Goal: Task Accomplishment & Management: Manage account settings

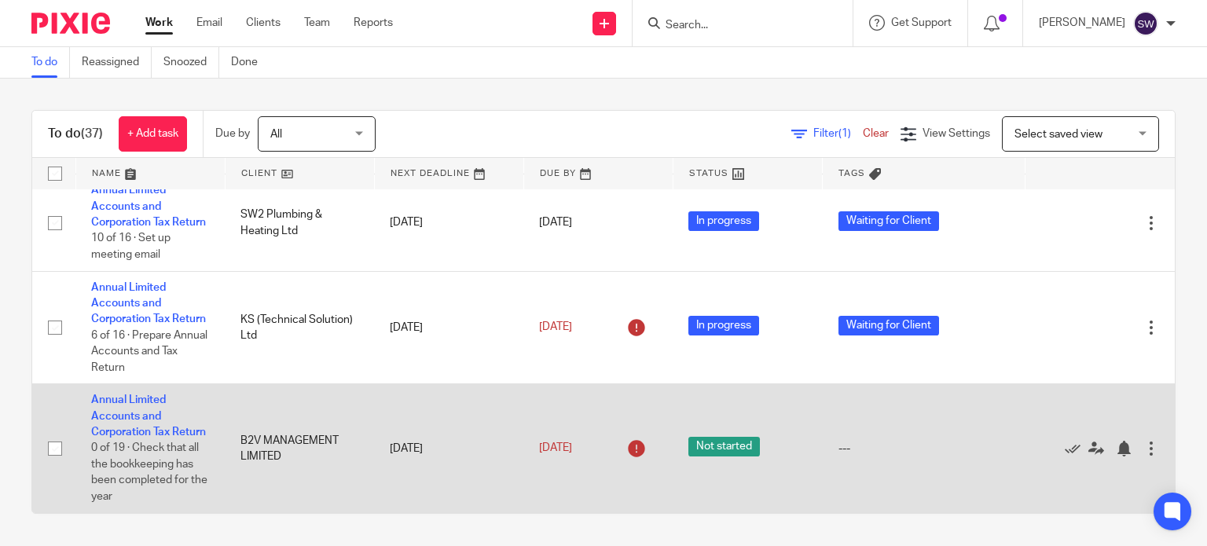
scroll to position [3063, 0]
click at [134, 394] on link "Annual Limited Accounts and Corporation Tax Return" at bounding box center [148, 415] width 115 height 43
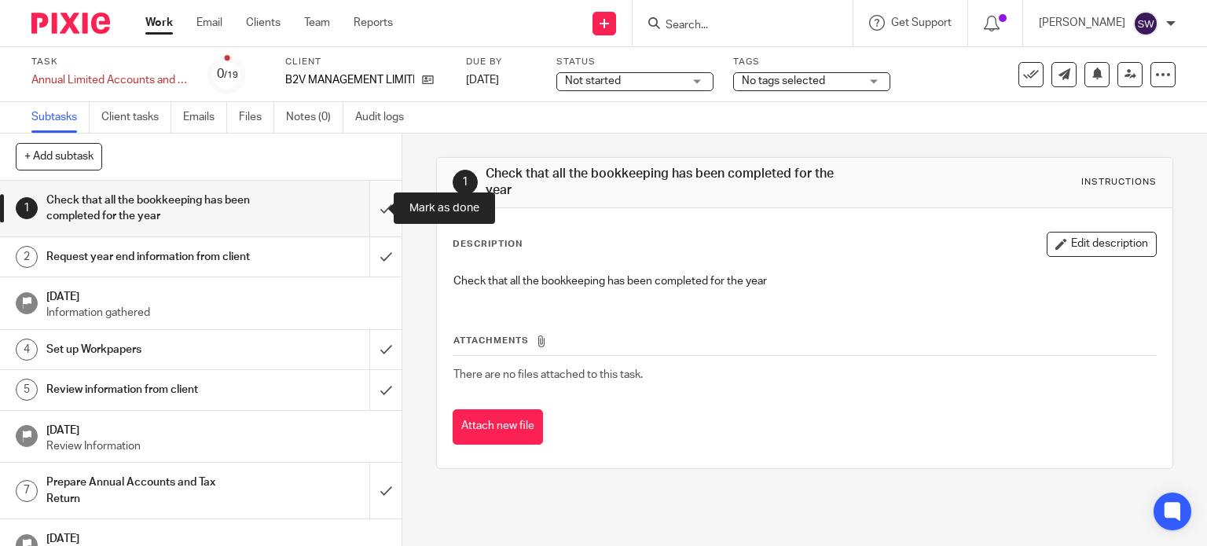
click at [370, 206] on input "submit" at bounding box center [200, 209] width 401 height 56
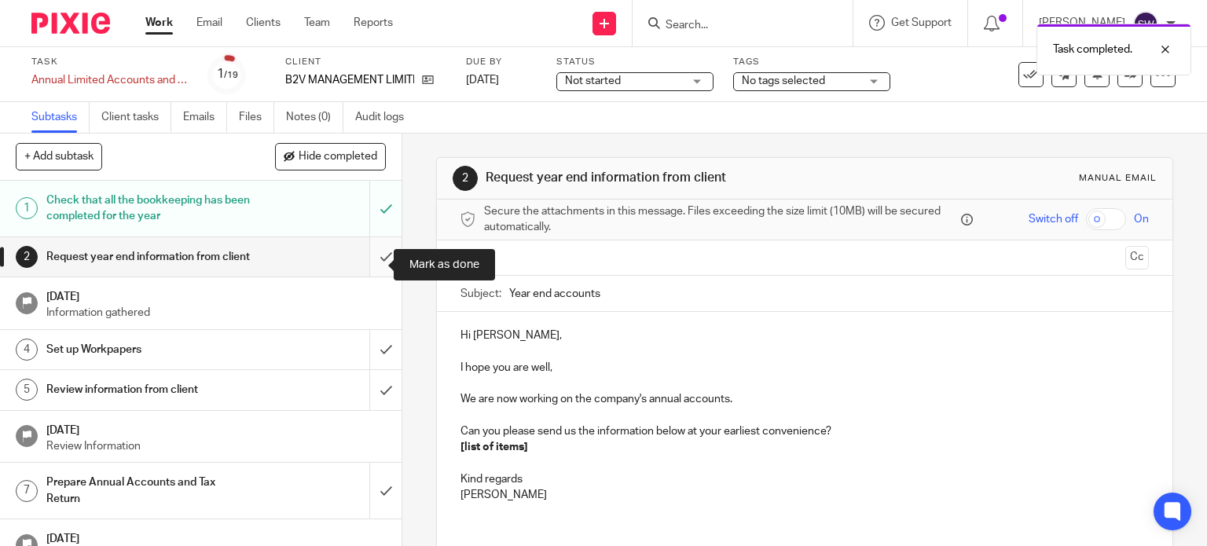
click at [364, 263] on input "submit" at bounding box center [200, 256] width 401 height 39
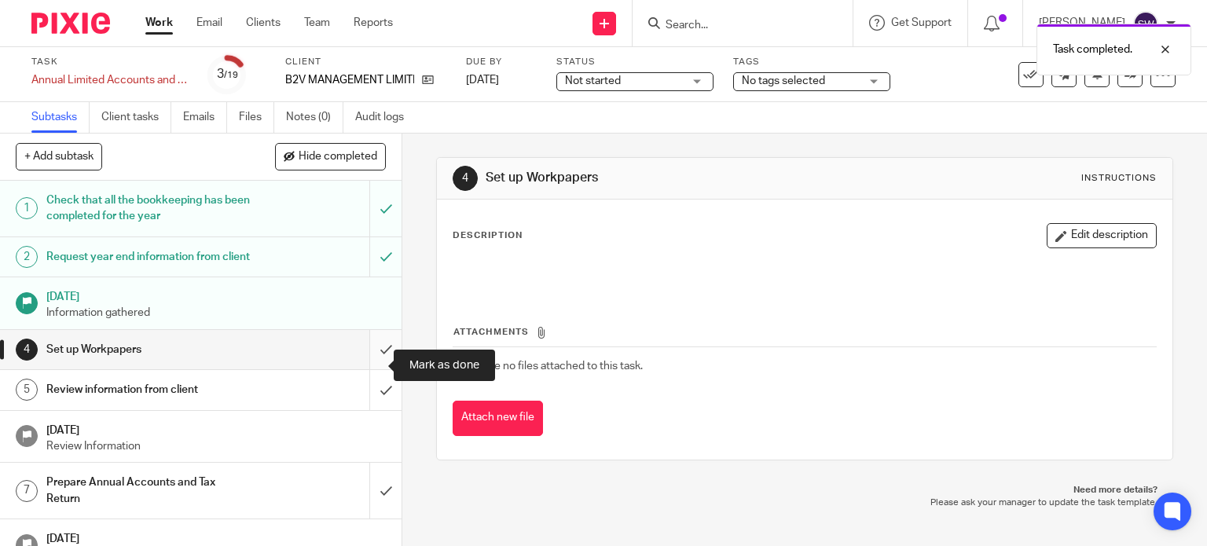
click at [368, 367] on input "submit" at bounding box center [200, 349] width 401 height 39
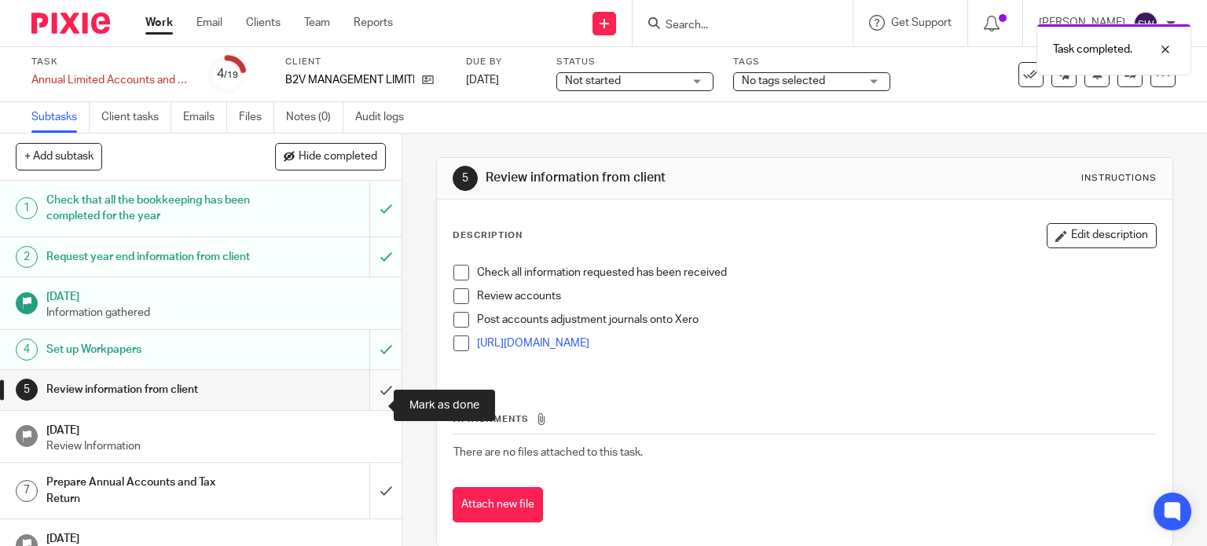
click at [370, 403] on input "submit" at bounding box center [200, 389] width 401 height 39
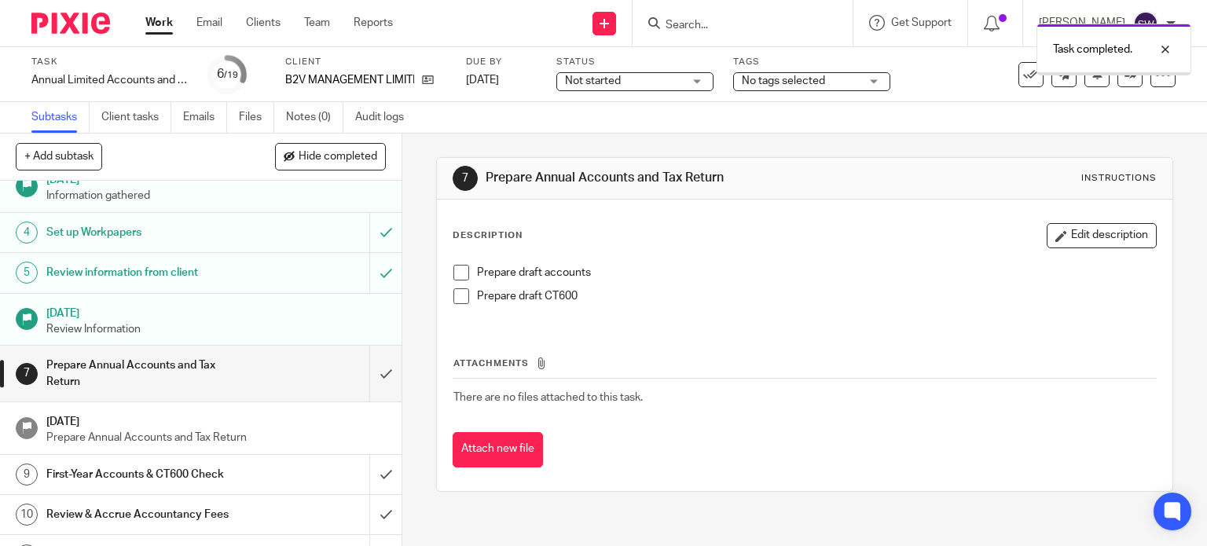
scroll to position [157, 0]
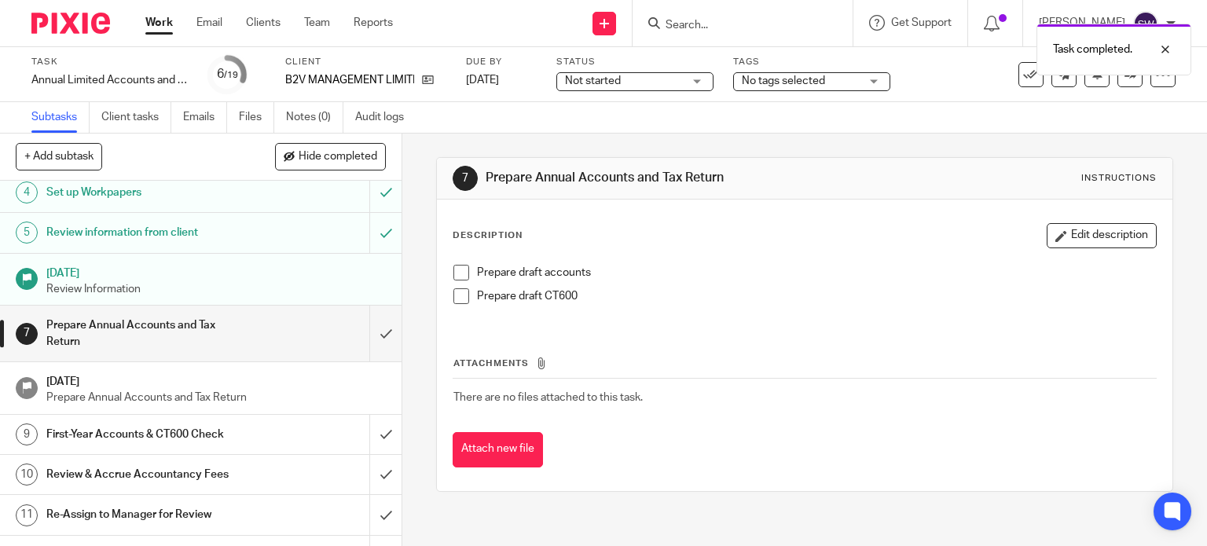
click at [596, 75] on span "Not started" at bounding box center [593, 80] width 56 height 11
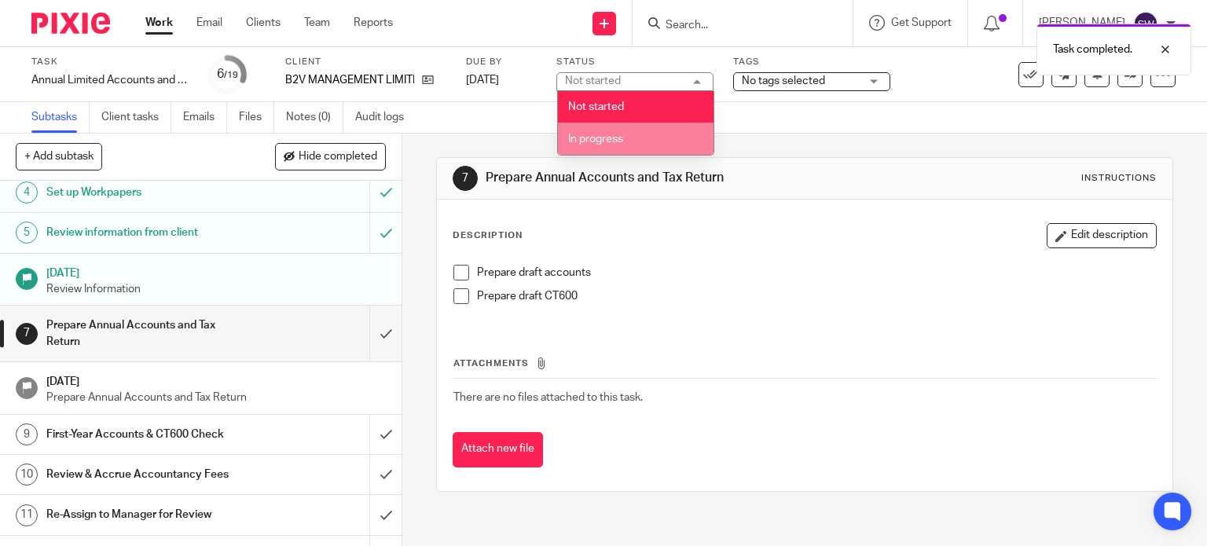
click at [598, 135] on span "In progress" at bounding box center [595, 139] width 55 height 11
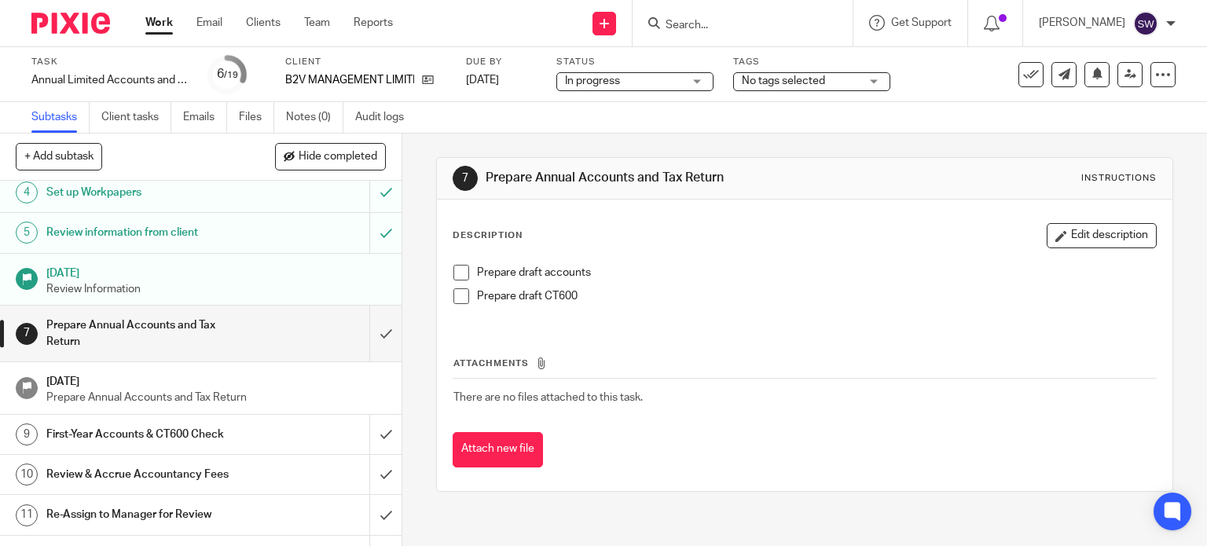
click at [163, 28] on link "Work" at bounding box center [158, 23] width 27 height 16
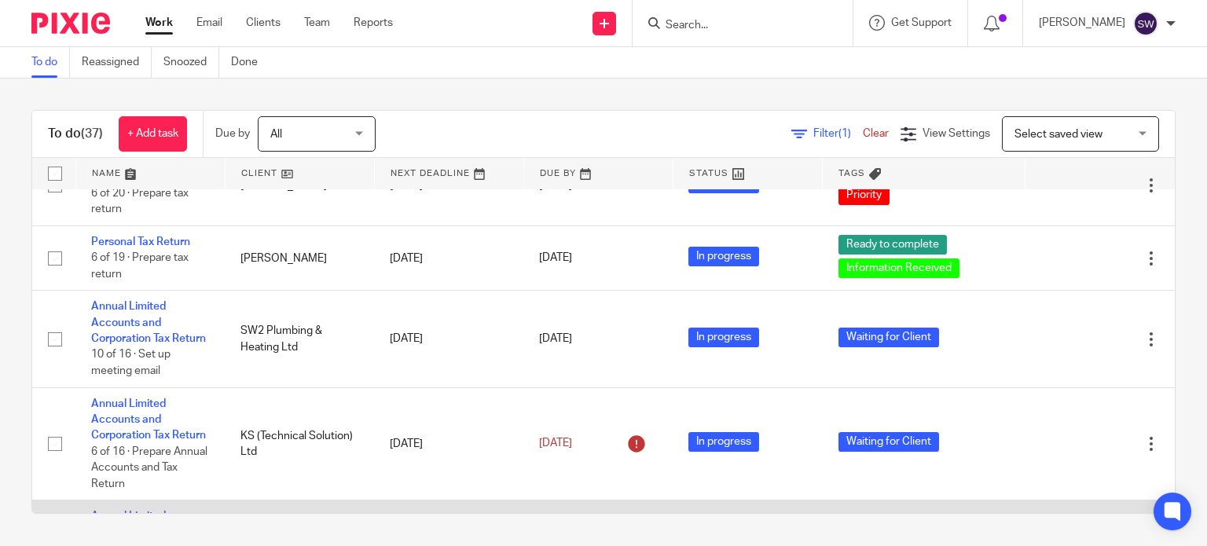
scroll to position [2731, 0]
